Goal: Find contact information

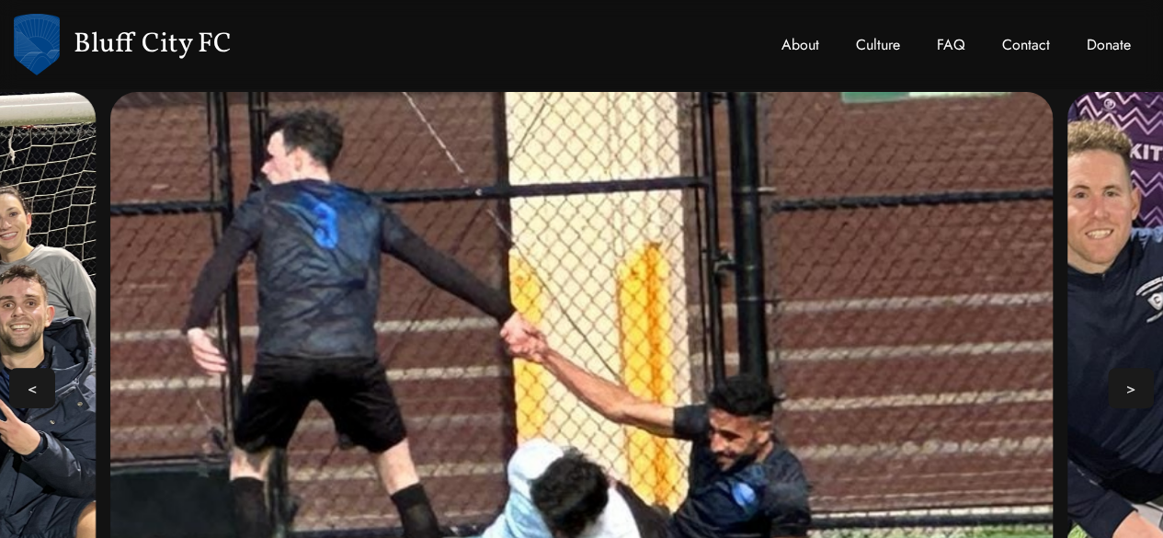
click at [796, 42] on link "About" at bounding box center [800, 45] width 74 height 59
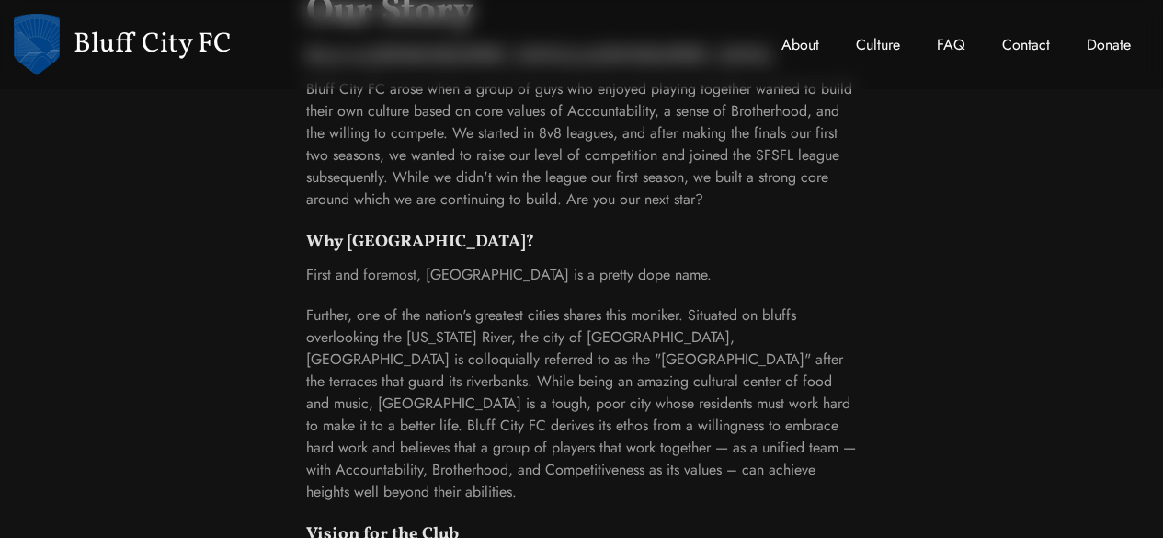
scroll to position [983, 0]
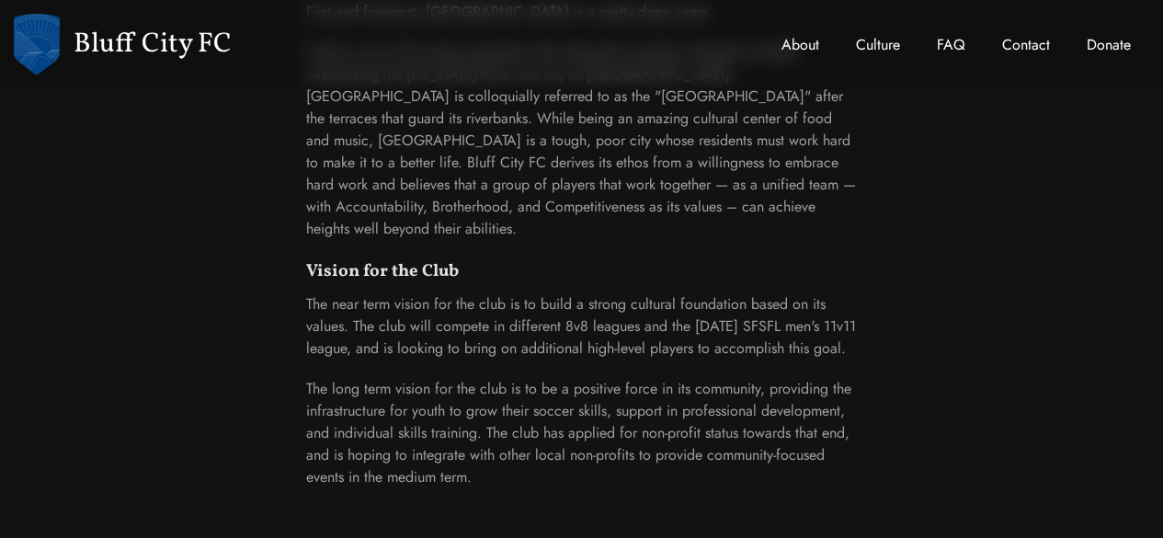
click at [809, 51] on link "About" at bounding box center [800, 45] width 74 height 59
click at [1009, 51] on link "Contact" at bounding box center [1025, 45] width 85 height 59
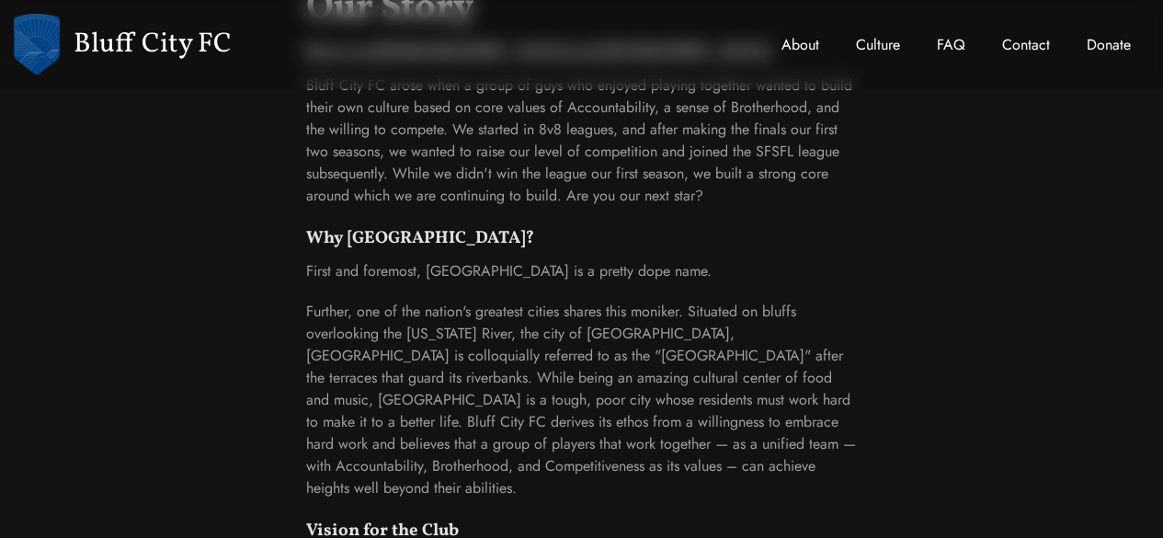
select select
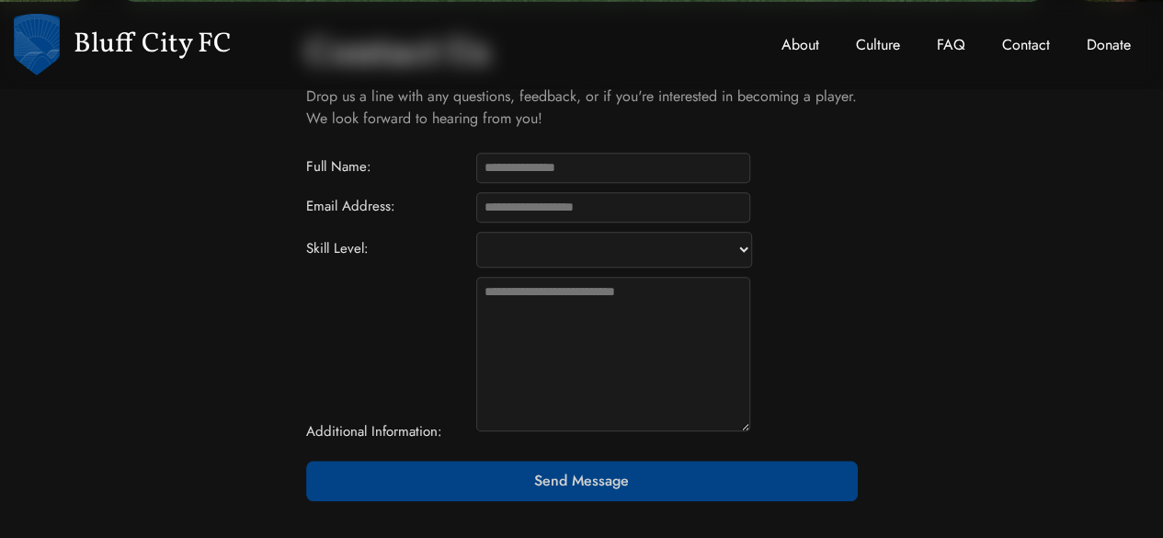
click at [799, 44] on link "About" at bounding box center [800, 45] width 74 height 59
